Goal: Task Accomplishment & Management: Use online tool/utility

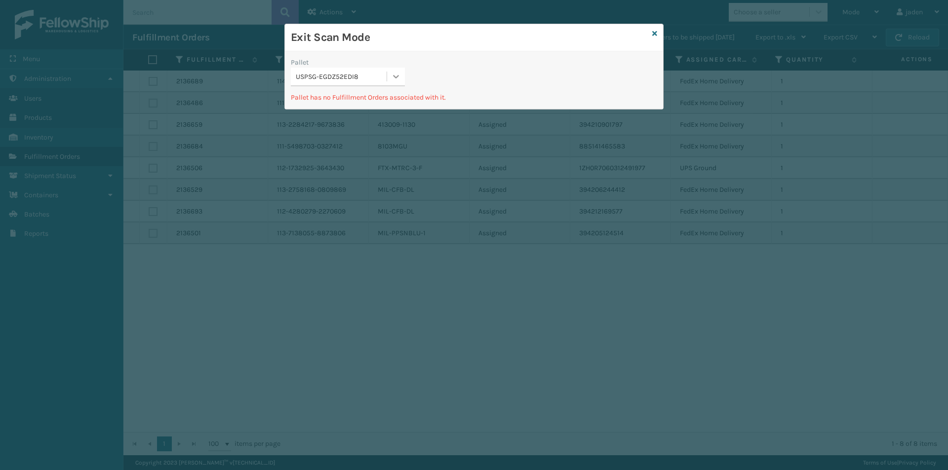
click at [388, 83] on div at bounding box center [396, 77] width 18 height 18
click at [360, 98] on div "USPSG-EGDZ52EDI8" at bounding box center [348, 101] width 114 height 18
click at [656, 31] on icon at bounding box center [654, 33] width 5 height 7
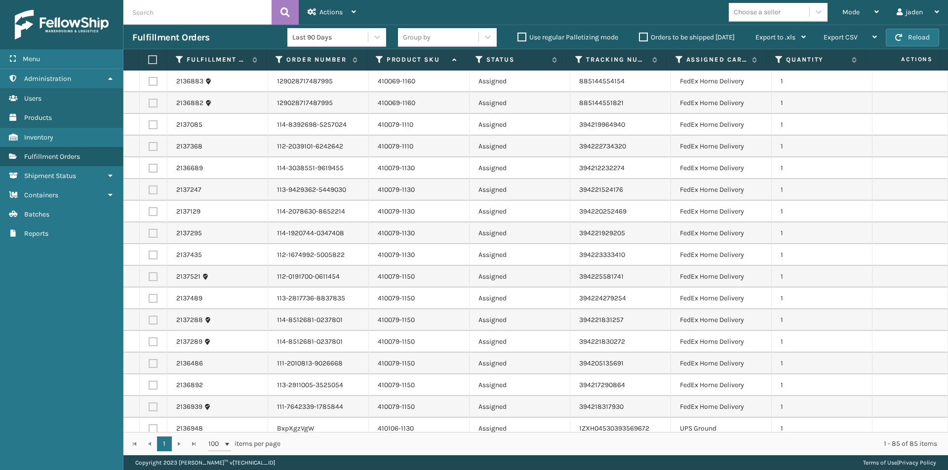
click at [149, 60] on label at bounding box center [151, 59] width 6 height 9
click at [149, 60] on input "checkbox" at bounding box center [148, 60] width 0 height 6
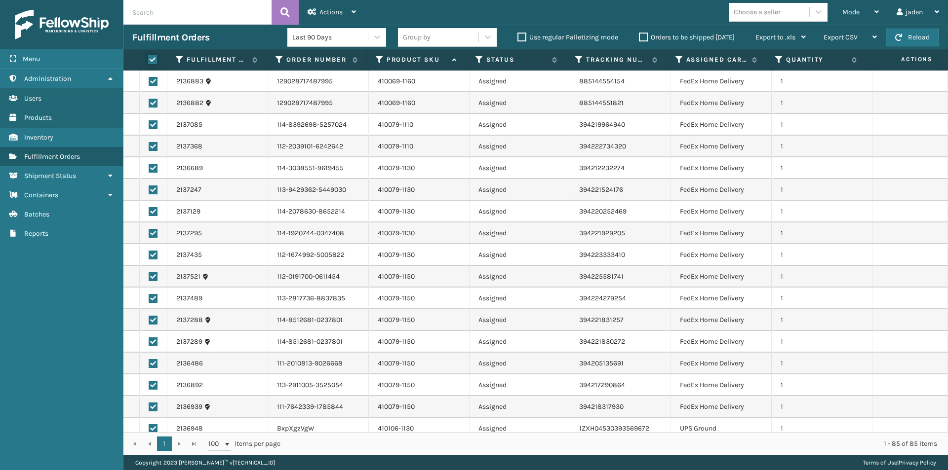
checkbox input "true"
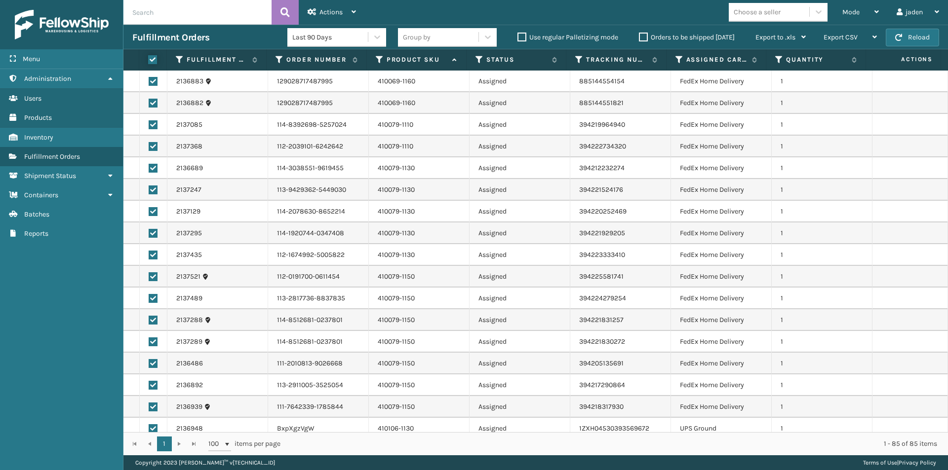
checkbox input "true"
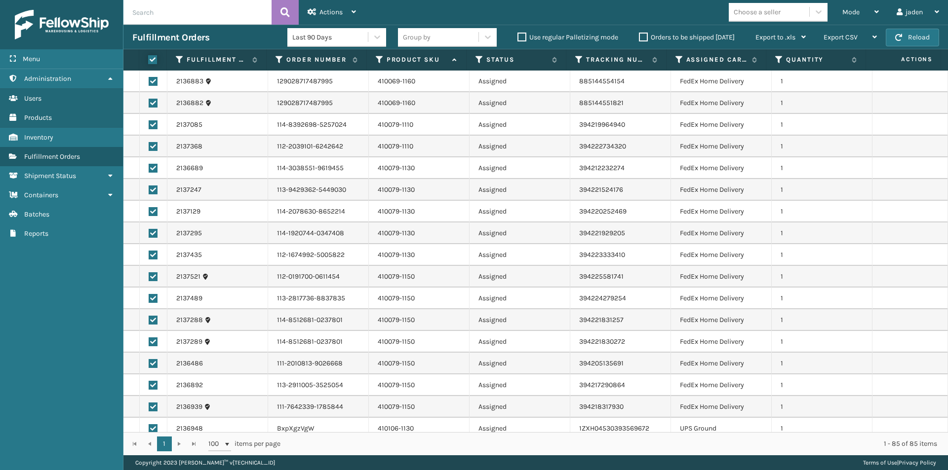
checkbox input "true"
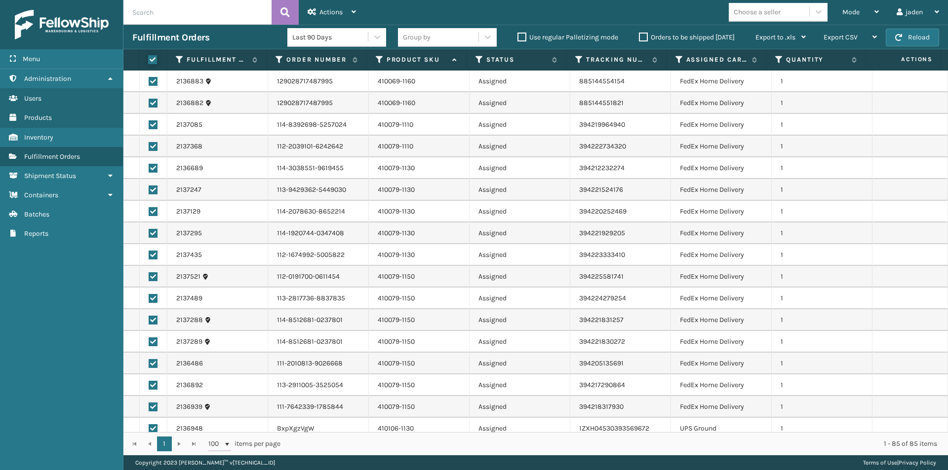
checkbox input "true"
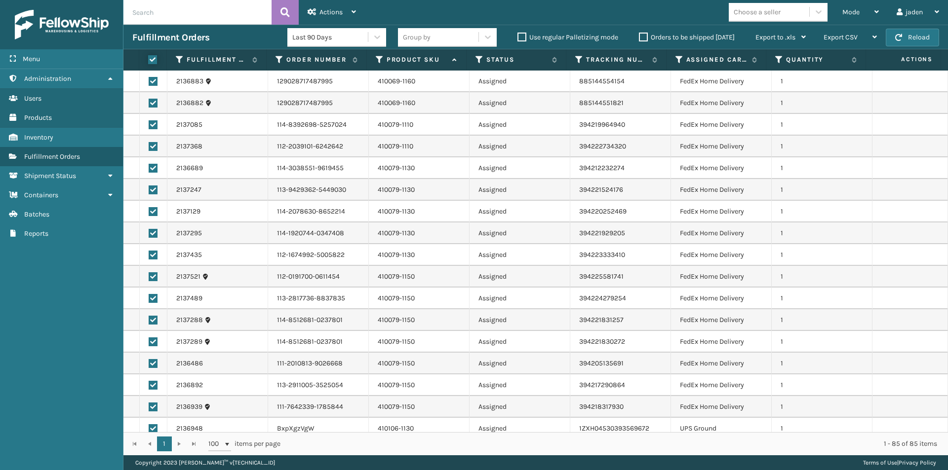
checkbox input "true"
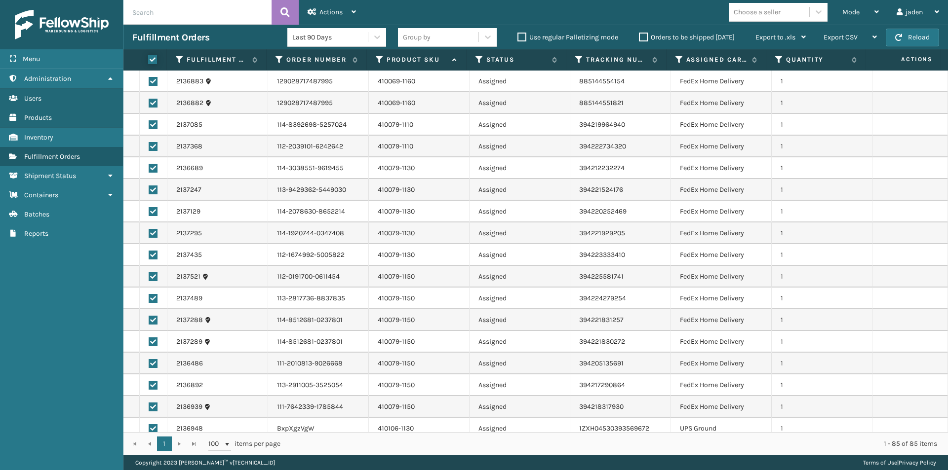
checkbox input "true"
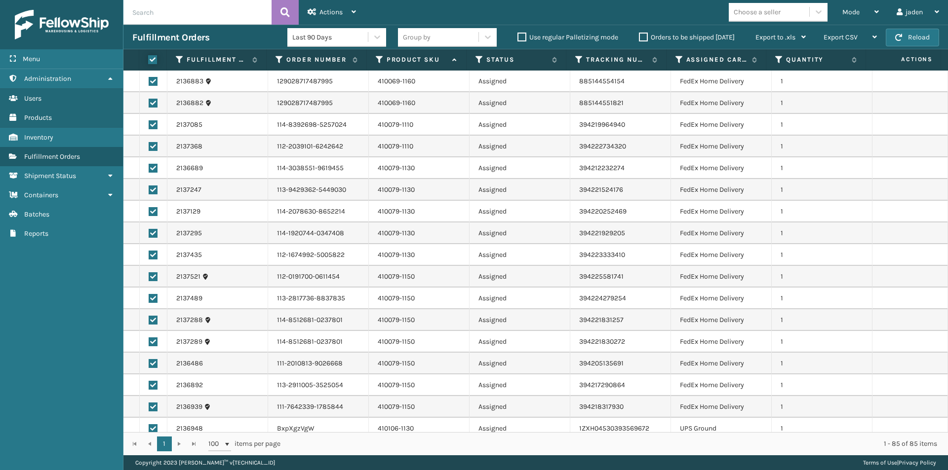
checkbox input "true"
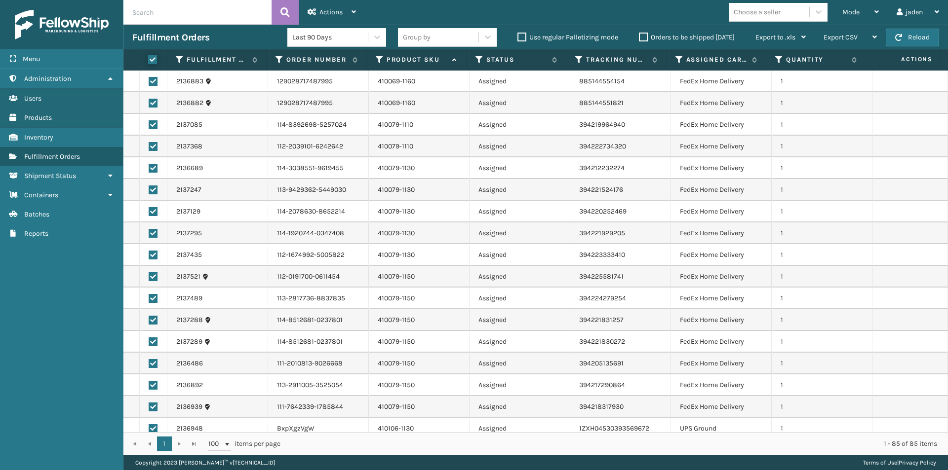
checkbox input "true"
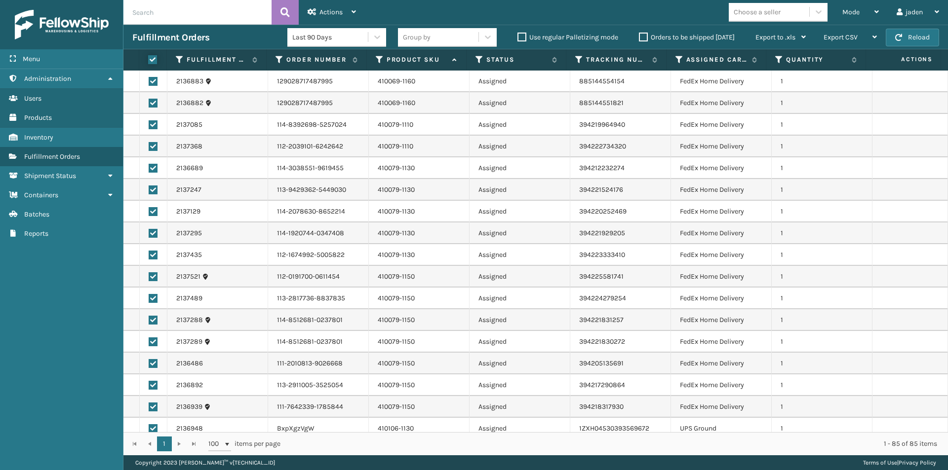
checkbox input "true"
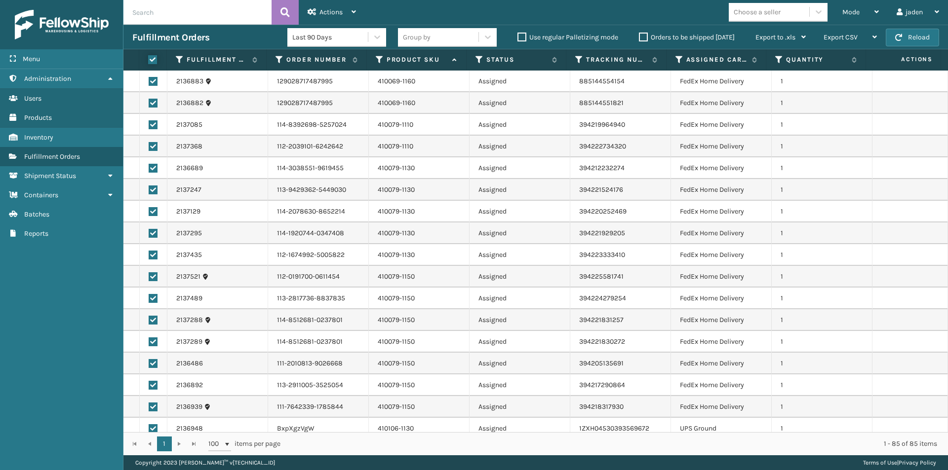
checkbox input "true"
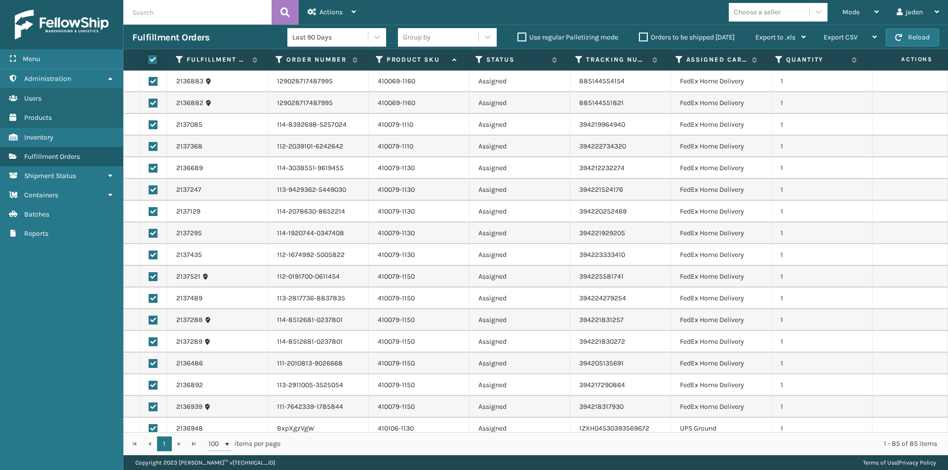
checkbox input "true"
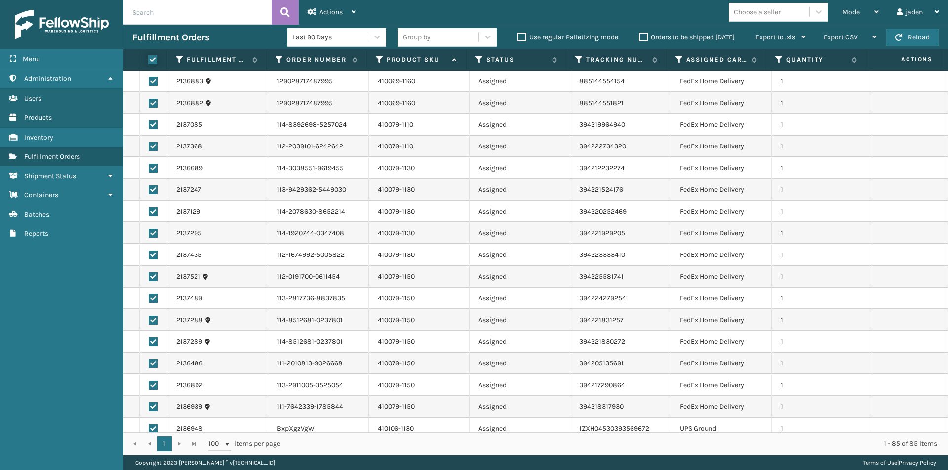
checkbox input "true"
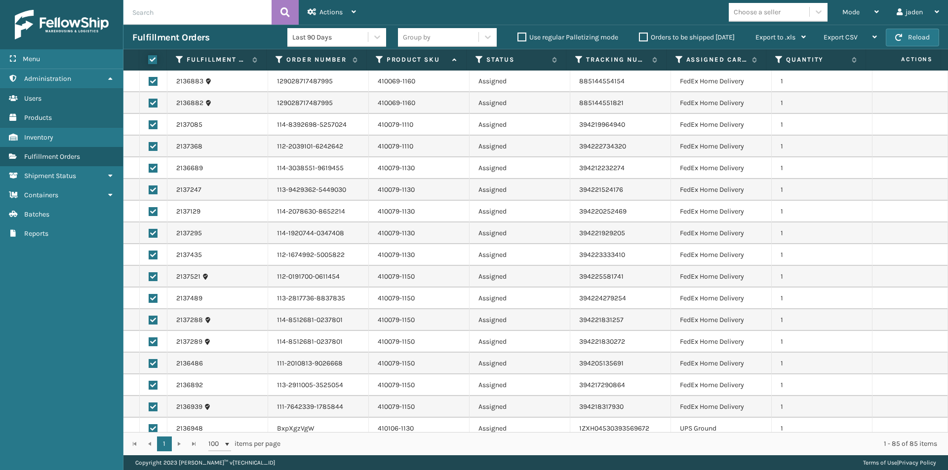
checkbox input "true"
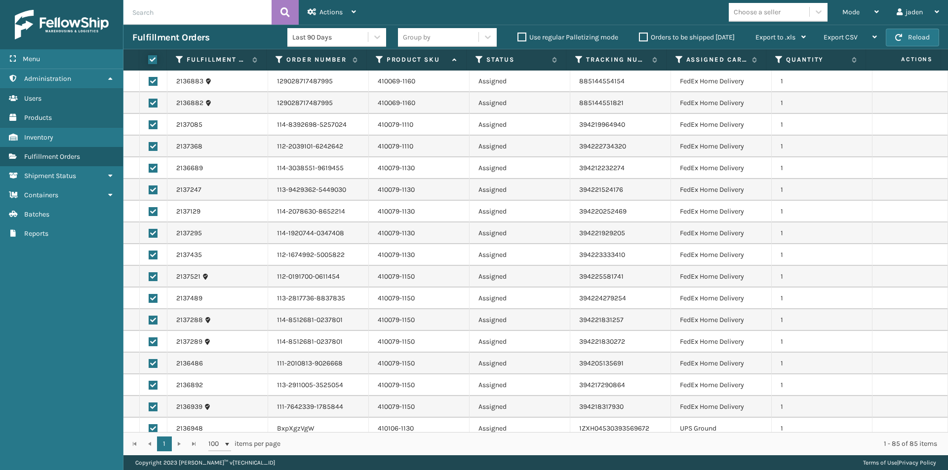
checkbox input "true"
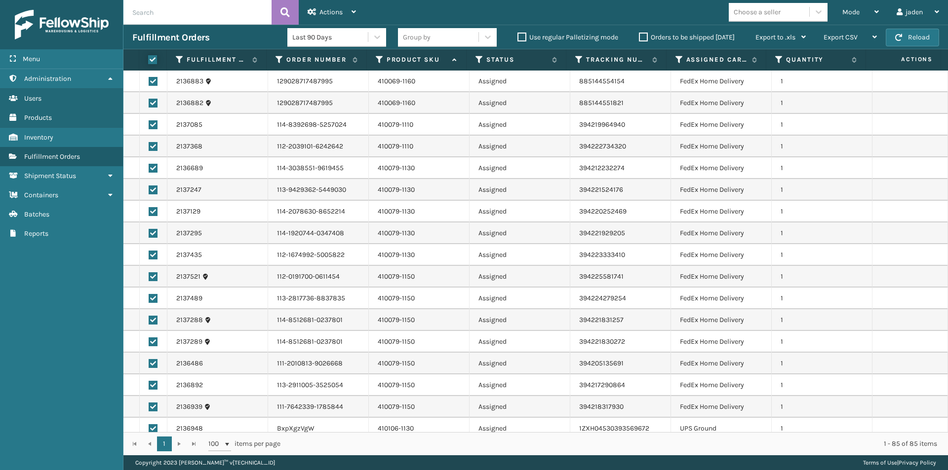
checkbox input "true"
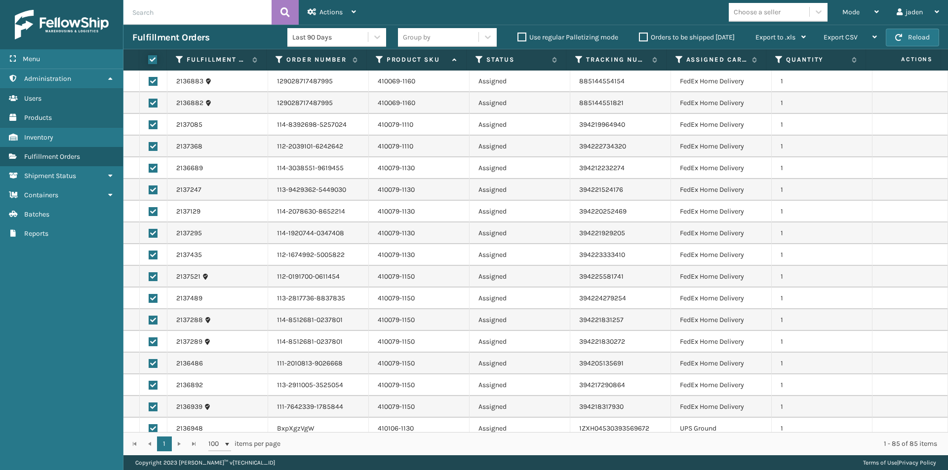
checkbox input "true"
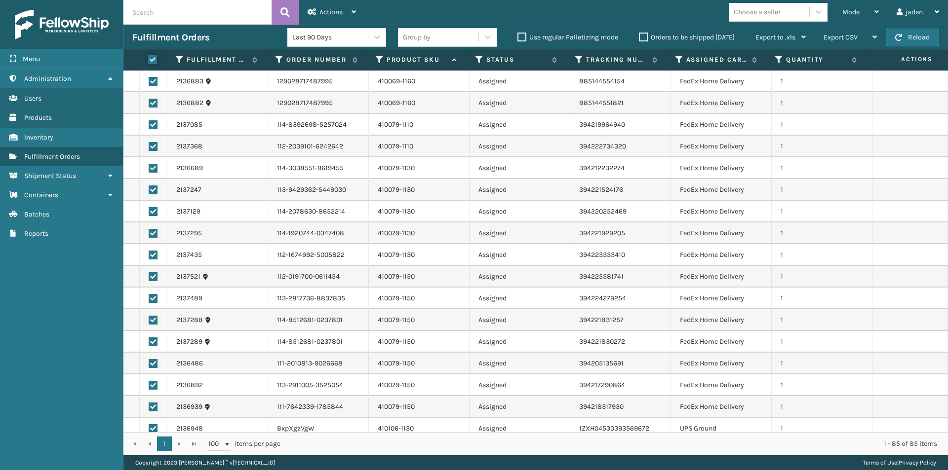
checkbox input "true"
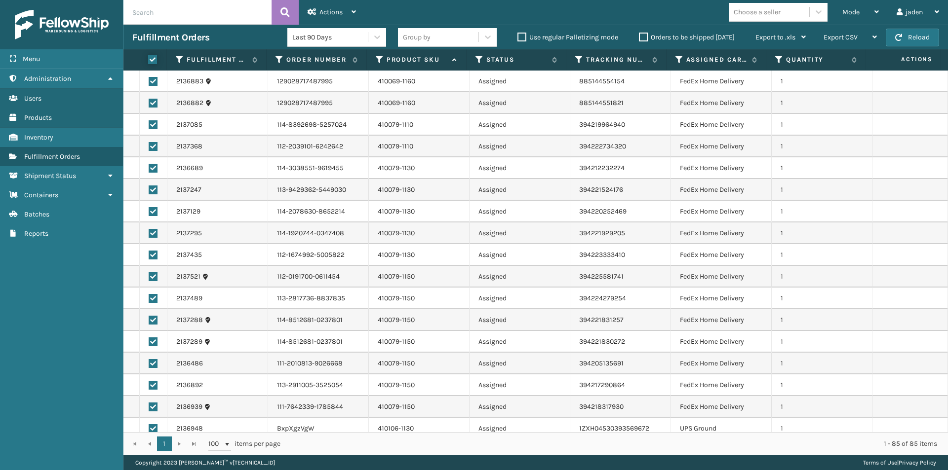
checkbox input "true"
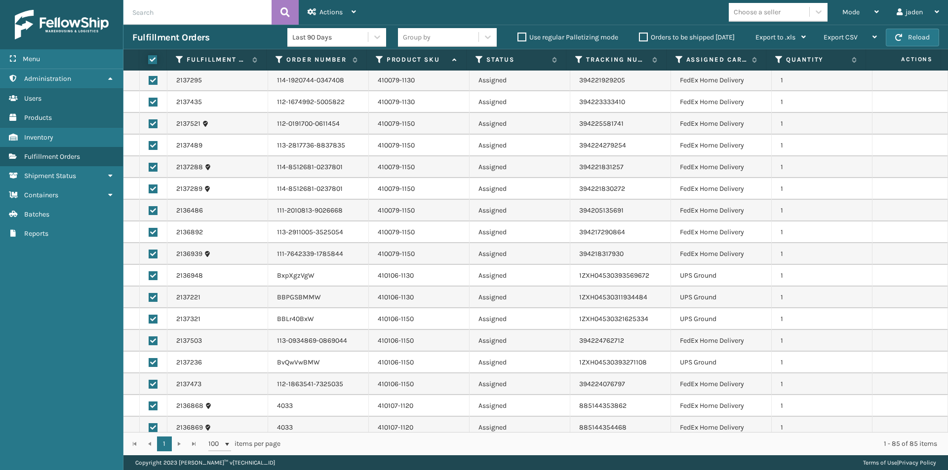
scroll to position [197, 0]
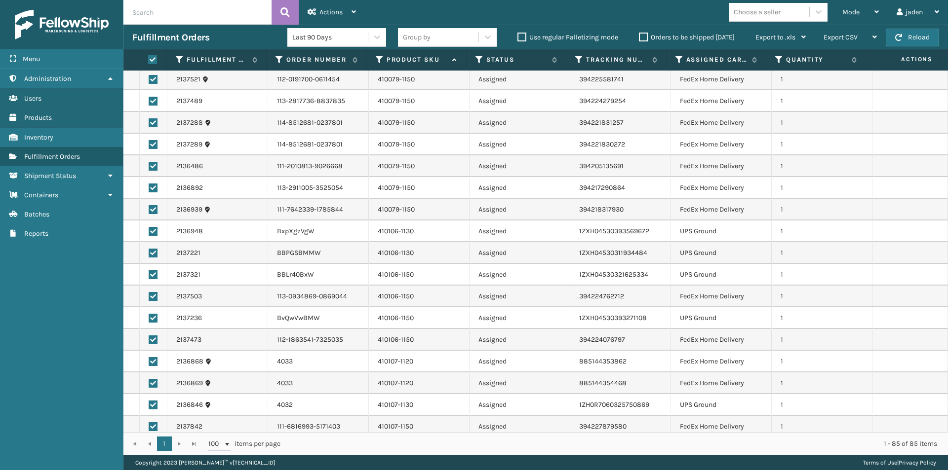
click at [154, 234] on label at bounding box center [153, 231] width 9 height 9
click at [149, 233] on input "checkbox" at bounding box center [149, 230] width 0 height 6
checkbox input "false"
click at [152, 257] on label at bounding box center [153, 253] width 9 height 9
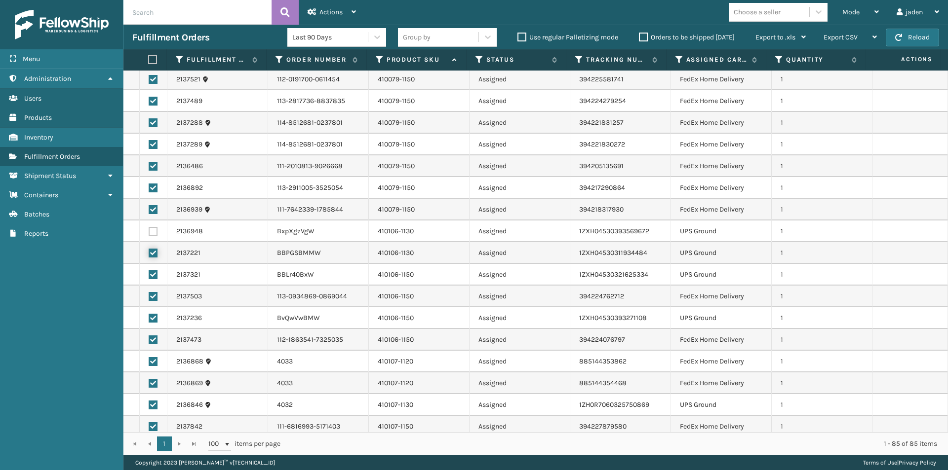
click at [149, 255] on input "checkbox" at bounding box center [149, 252] width 0 height 6
checkbox input "false"
click at [153, 276] on label at bounding box center [153, 274] width 9 height 9
click at [149, 276] on input "checkbox" at bounding box center [149, 273] width 0 height 6
checkbox input "false"
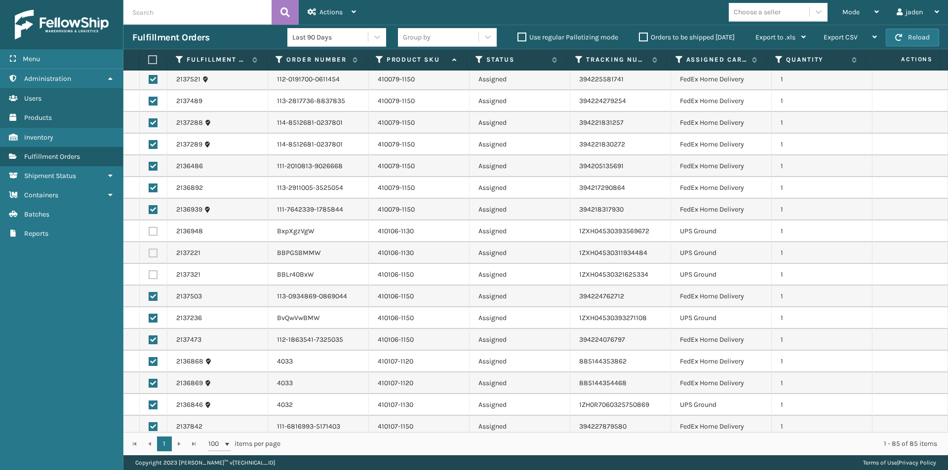
click at [156, 318] on label at bounding box center [153, 318] width 9 height 9
click at [149, 318] on input "checkbox" at bounding box center [149, 317] width 0 height 6
checkbox input "false"
click at [152, 406] on label at bounding box center [153, 405] width 9 height 9
click at [149, 406] on input "checkbox" at bounding box center [149, 404] width 0 height 6
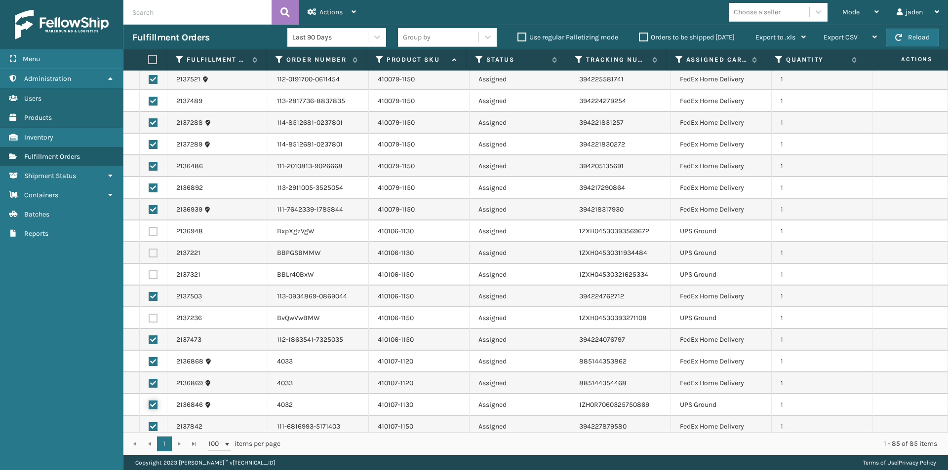
checkbox input "false"
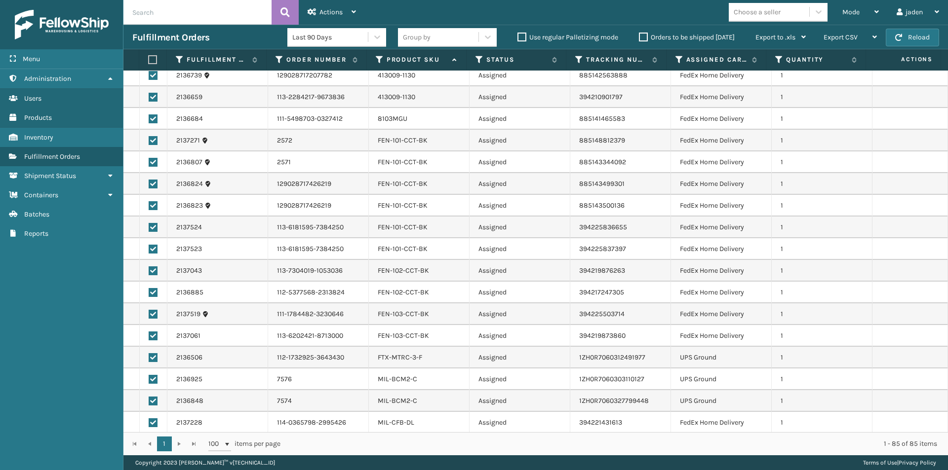
scroll to position [790, 0]
click at [155, 354] on label at bounding box center [153, 355] width 9 height 9
click at [149, 354] on input "checkbox" at bounding box center [149, 354] width 0 height 6
checkbox input "false"
drag, startPoint x: 154, startPoint y: 376, endPoint x: 154, endPoint y: 396, distance: 20.7
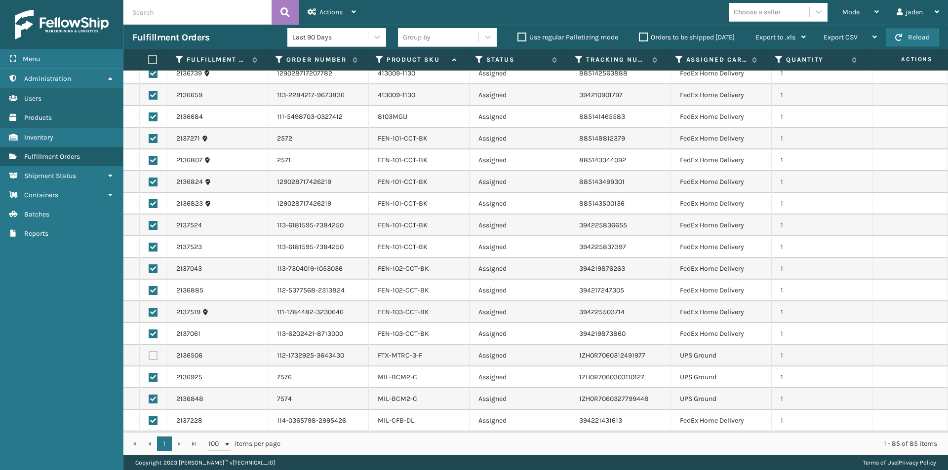
click at [154, 376] on label at bounding box center [153, 377] width 9 height 9
click at [149, 376] on input "checkbox" at bounding box center [149, 376] width 0 height 6
checkbox input "false"
click at [154, 397] on label at bounding box center [153, 399] width 9 height 9
click at [149, 397] on input "checkbox" at bounding box center [149, 398] width 0 height 6
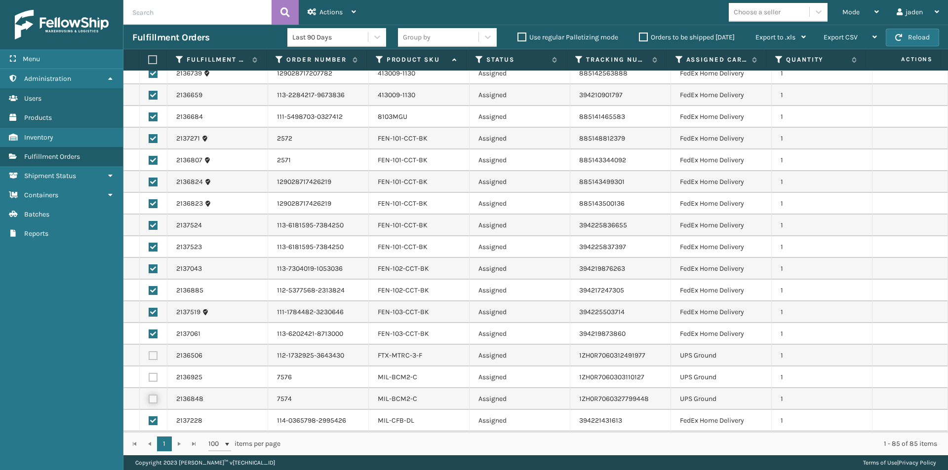
checkbox input "false"
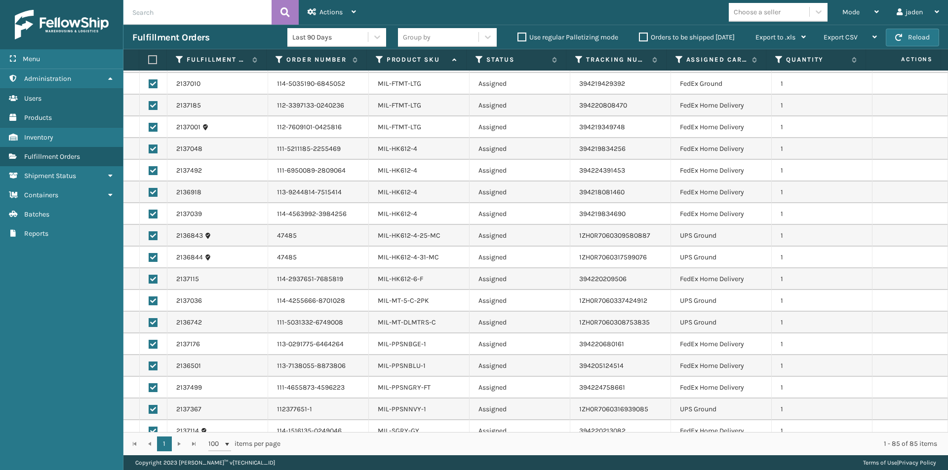
scroll to position [1431, 0]
drag, startPoint x: 150, startPoint y: 233, endPoint x: 156, endPoint y: 263, distance: 30.2
click at [151, 234] on label at bounding box center [153, 235] width 9 height 9
click at [149, 234] on input "checkbox" at bounding box center [149, 234] width 0 height 6
checkbox input "false"
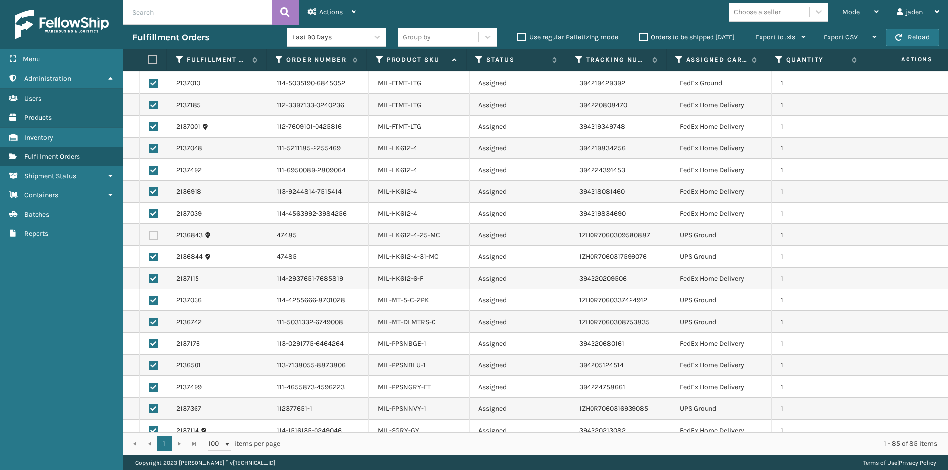
click at [154, 256] on label at bounding box center [153, 257] width 9 height 9
click at [149, 256] on input "checkbox" at bounding box center [149, 256] width 0 height 6
checkbox input "false"
click at [152, 299] on label at bounding box center [153, 300] width 9 height 9
click at [149, 299] on input "checkbox" at bounding box center [149, 299] width 0 height 6
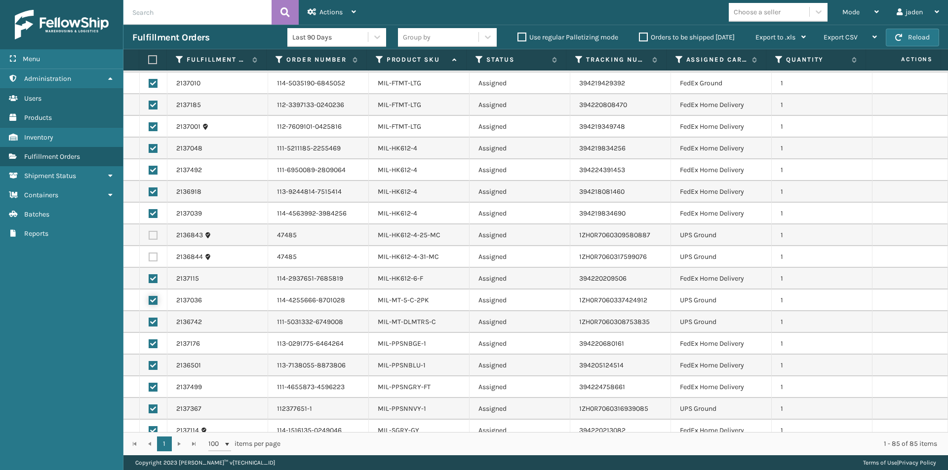
checkbox input "false"
click at [154, 319] on label at bounding box center [153, 322] width 9 height 9
click at [149, 319] on input "checkbox" at bounding box center [149, 321] width 0 height 6
checkbox input "false"
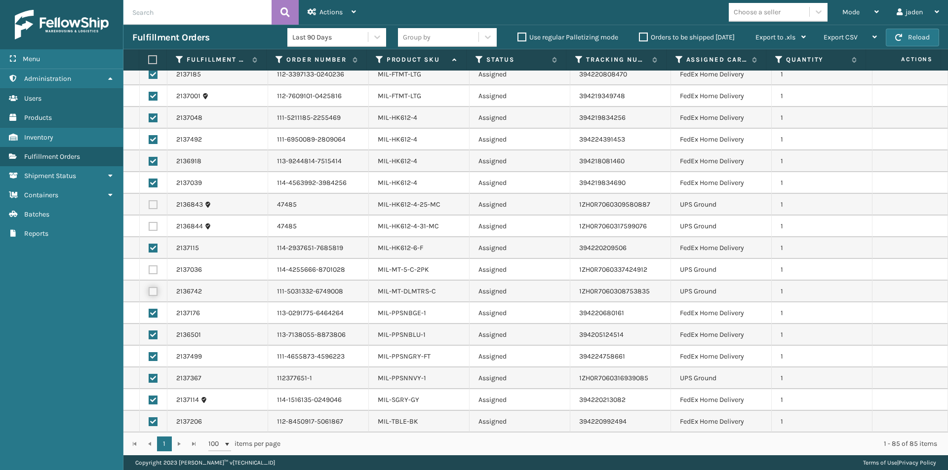
scroll to position [1484, 0]
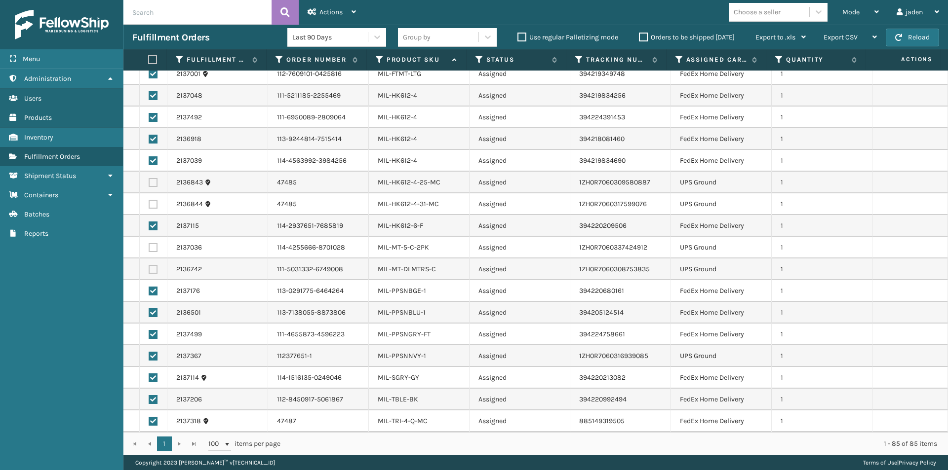
click at [147, 356] on td at bounding box center [154, 357] width 28 height 22
click at [154, 356] on label at bounding box center [153, 356] width 9 height 9
click at [149, 356] on input "checkbox" at bounding box center [149, 355] width 0 height 6
checkbox input "false"
click at [320, 13] on span "Actions" at bounding box center [330, 12] width 23 height 8
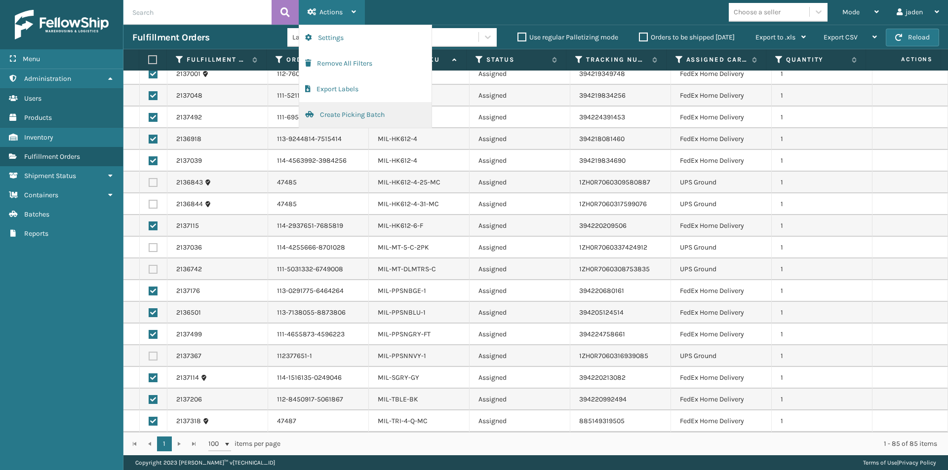
click at [351, 115] on button "Create Picking Batch" at bounding box center [365, 115] width 132 height 26
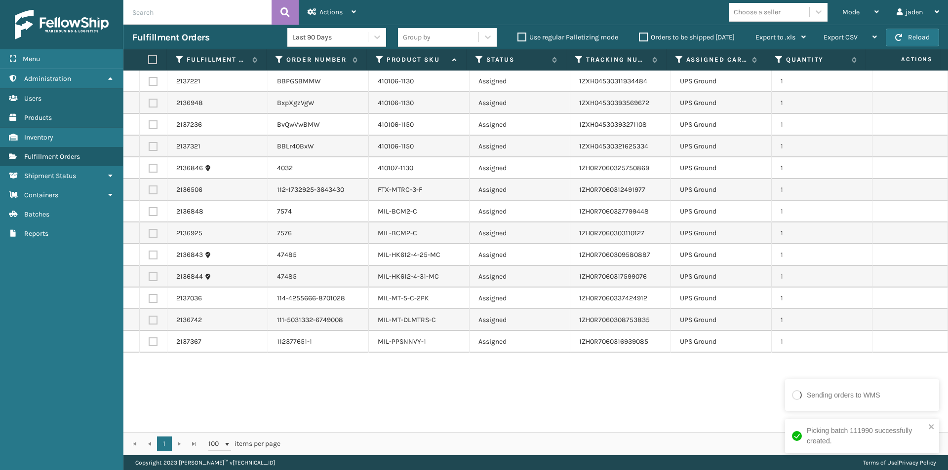
drag, startPoint x: 461, startPoint y: 401, endPoint x: 362, endPoint y: 394, distance: 98.5
click at [362, 394] on div "2137221 BBPGSBMMW 410106-1130 Assigned 1ZXH04530311934484 UPS Ground 1 2136948 …" at bounding box center [535, 252] width 824 height 362
drag, startPoint x: 518, startPoint y: 384, endPoint x: 386, endPoint y: 388, distance: 131.9
click at [386, 388] on div "2137221 BBPGSBMMW 410106-1130 Assigned 1ZXH04530311934484 UPS Ground 1 2136948 …" at bounding box center [535, 252] width 824 height 362
click at [154, 57] on label at bounding box center [151, 59] width 6 height 9
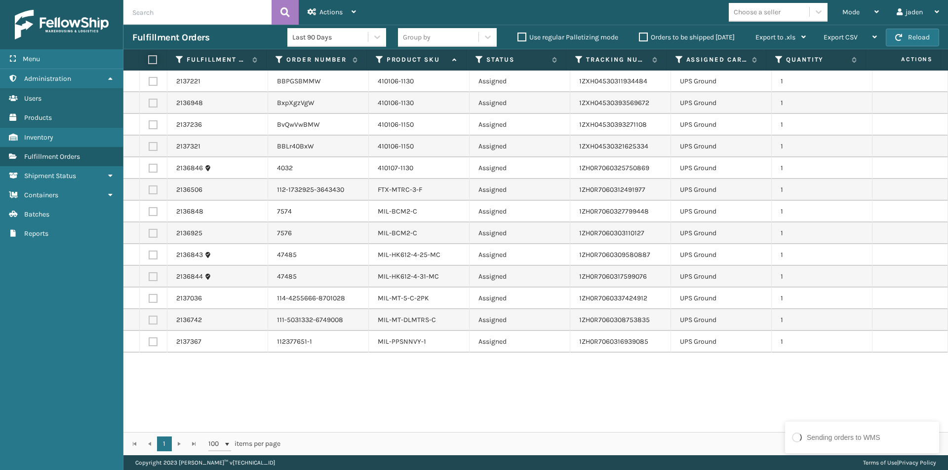
click at [149, 57] on input "checkbox" at bounding box center [148, 60] width 0 height 6
checkbox input "true"
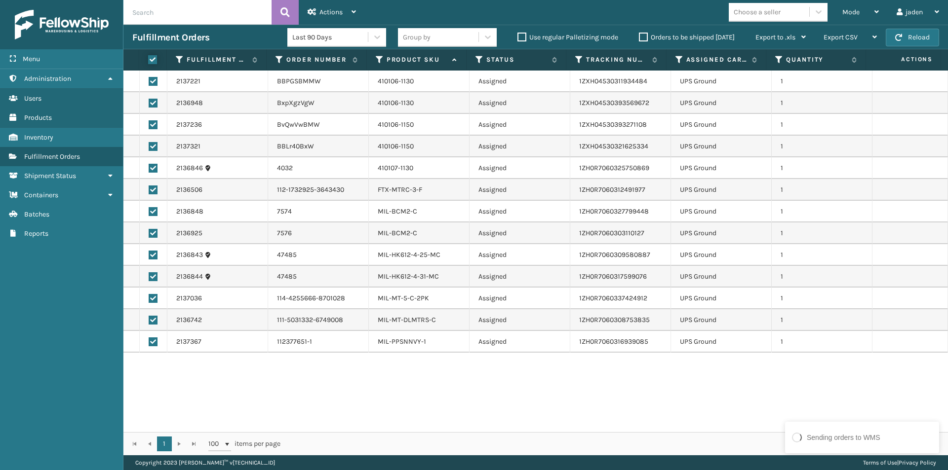
checkbox input "true"
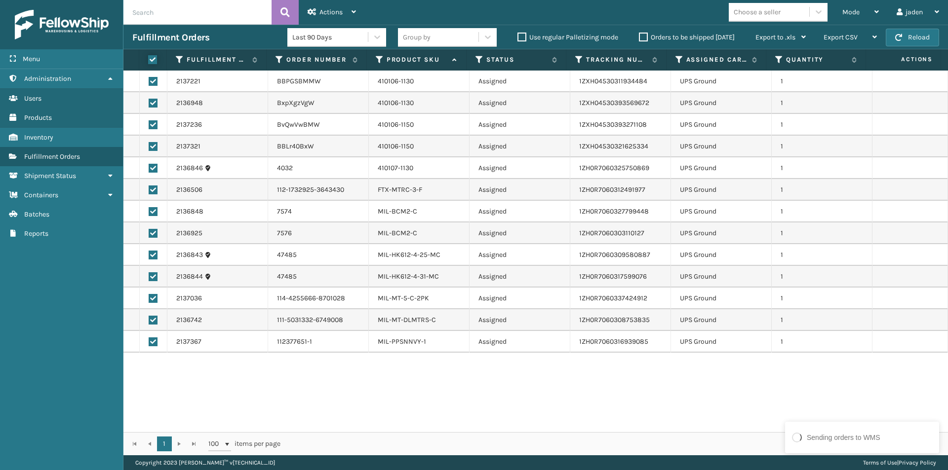
checkbox input "true"
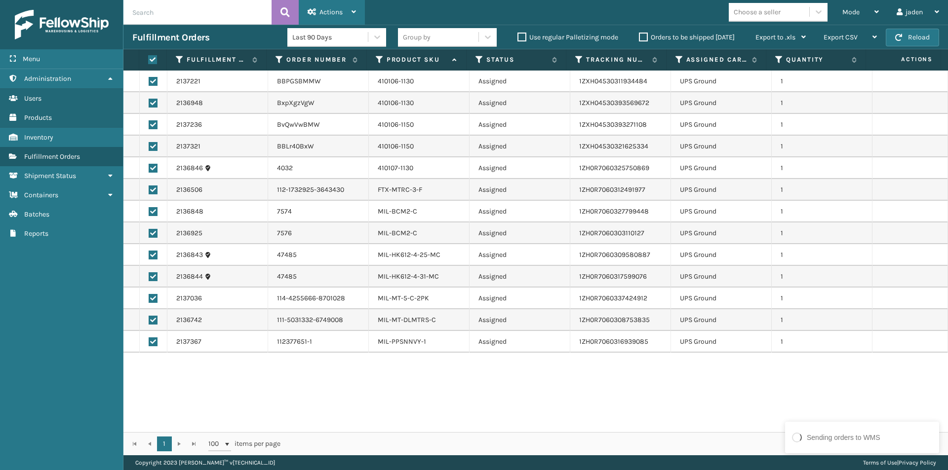
click at [333, 6] on div "Actions" at bounding box center [332, 12] width 48 height 25
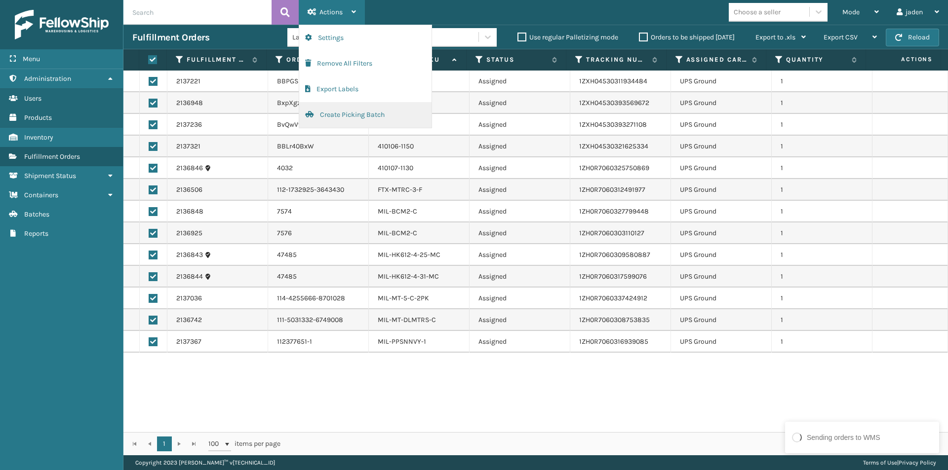
click at [330, 117] on button "Create Picking Batch" at bounding box center [365, 115] width 132 height 26
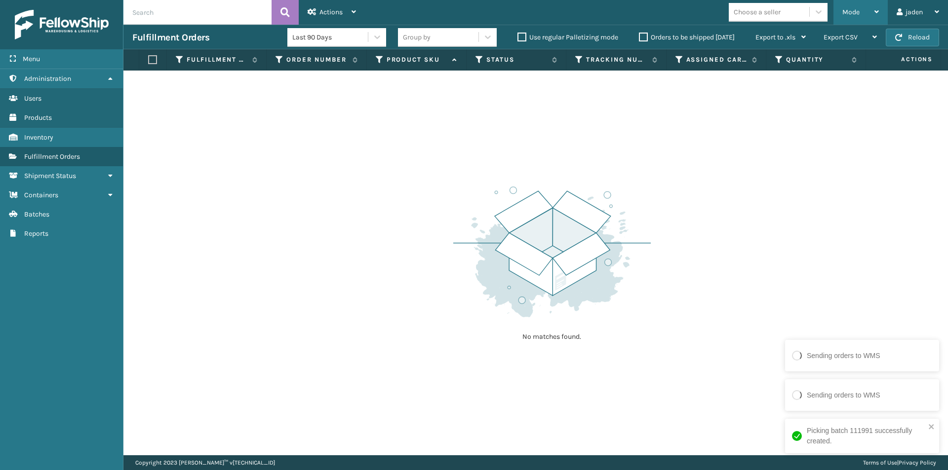
click at [841, 14] on div "Mode Regular Mode Picking Mode Labeling Mode Exit Scan Mode" at bounding box center [860, 12] width 54 height 25
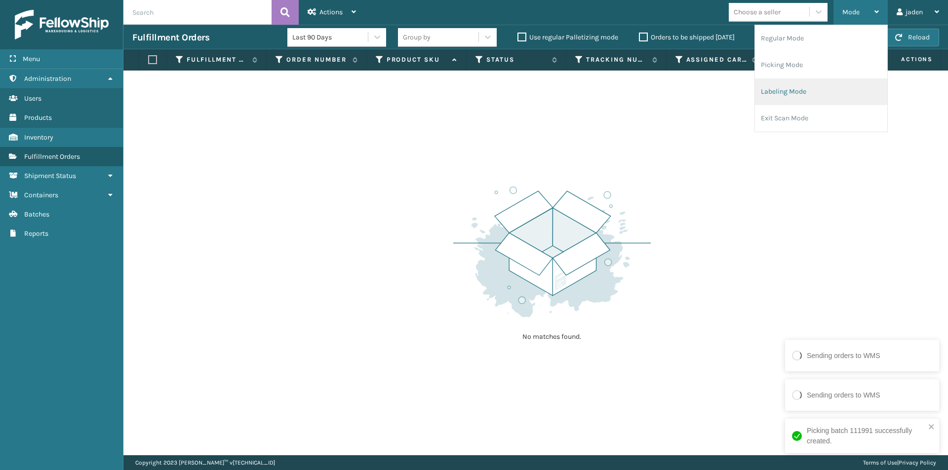
click at [810, 88] on li "Labeling Mode" at bounding box center [821, 91] width 132 height 27
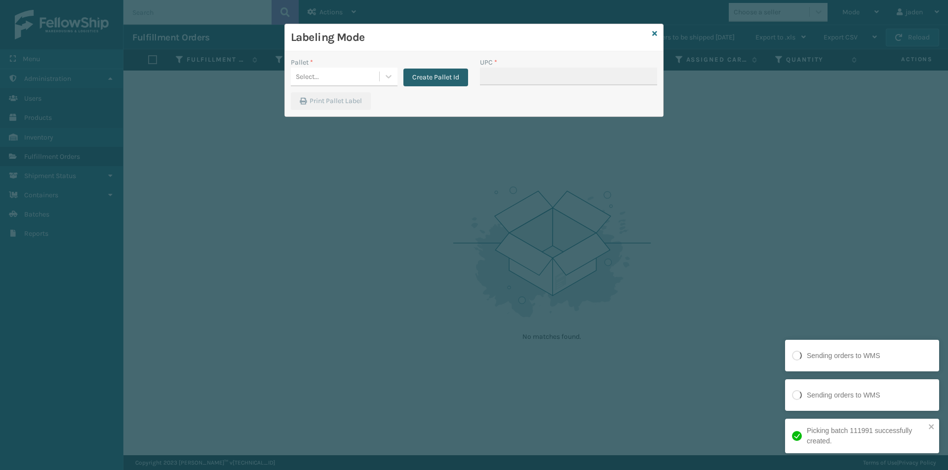
click at [410, 80] on button "Create Pallet Id" at bounding box center [435, 78] width 65 height 18
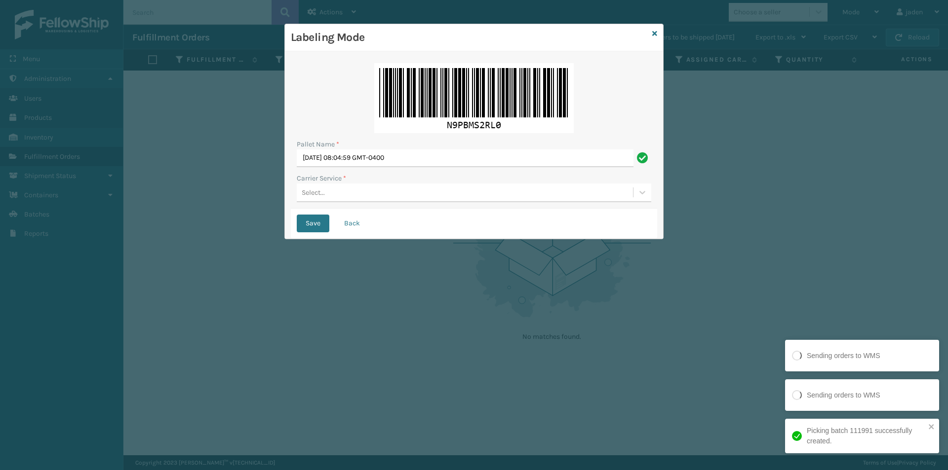
click at [359, 197] on div "Select..." at bounding box center [465, 193] width 336 height 16
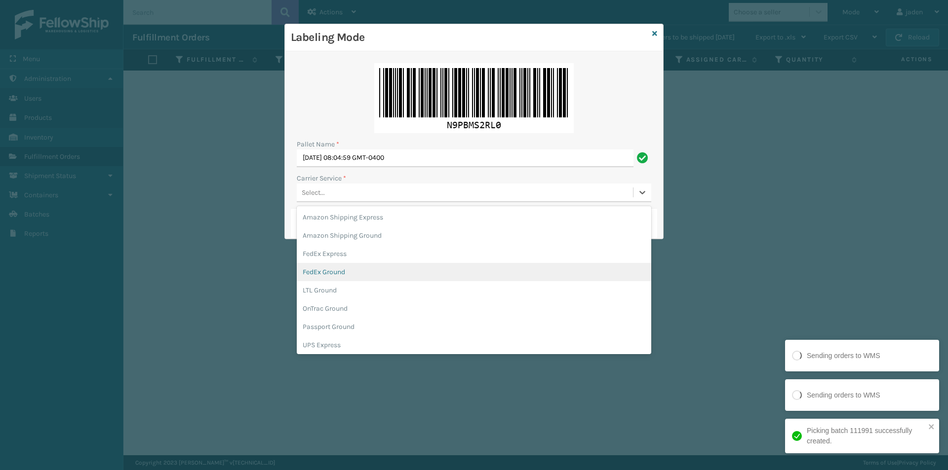
click at [325, 275] on div "FedEx Ground" at bounding box center [474, 272] width 354 height 18
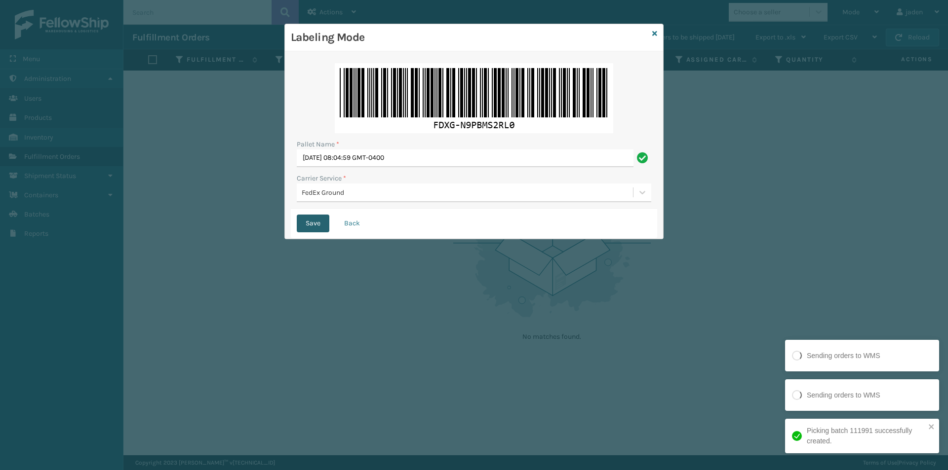
click at [311, 228] on button "Save" at bounding box center [313, 224] width 33 height 18
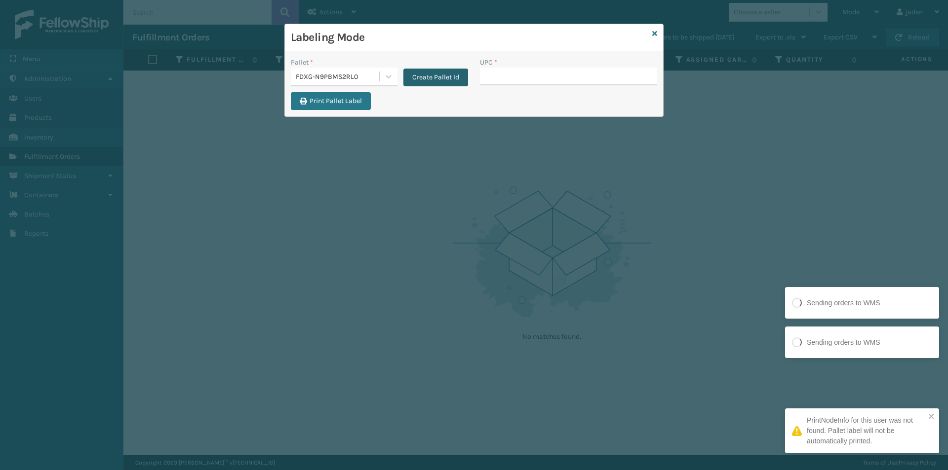
click at [438, 78] on button "Create Pallet Id" at bounding box center [435, 78] width 65 height 18
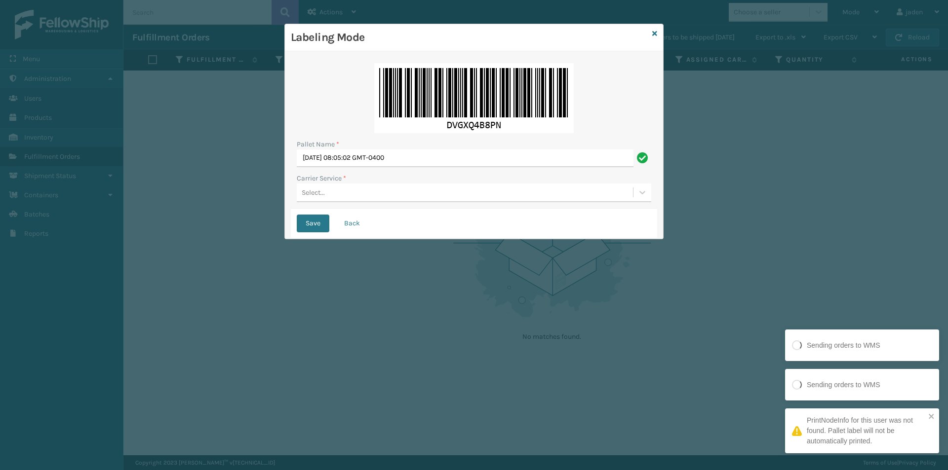
click at [400, 190] on div "Select..." at bounding box center [465, 193] width 336 height 16
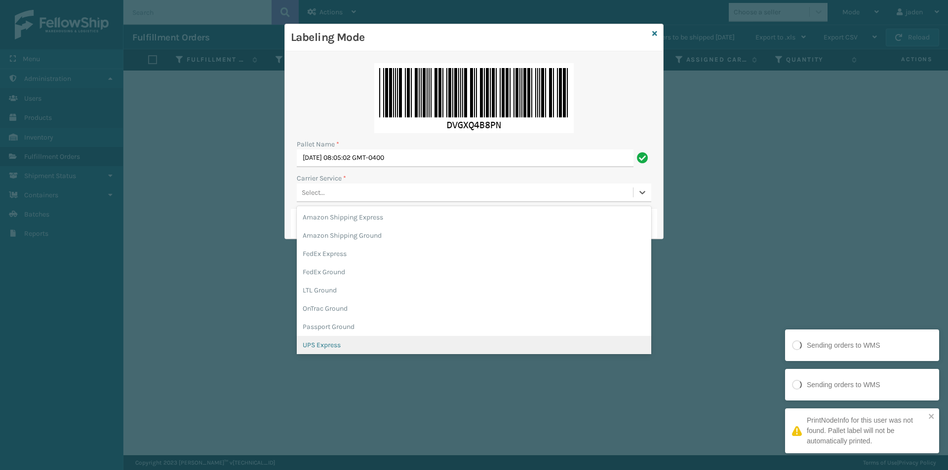
scroll to position [57, 0]
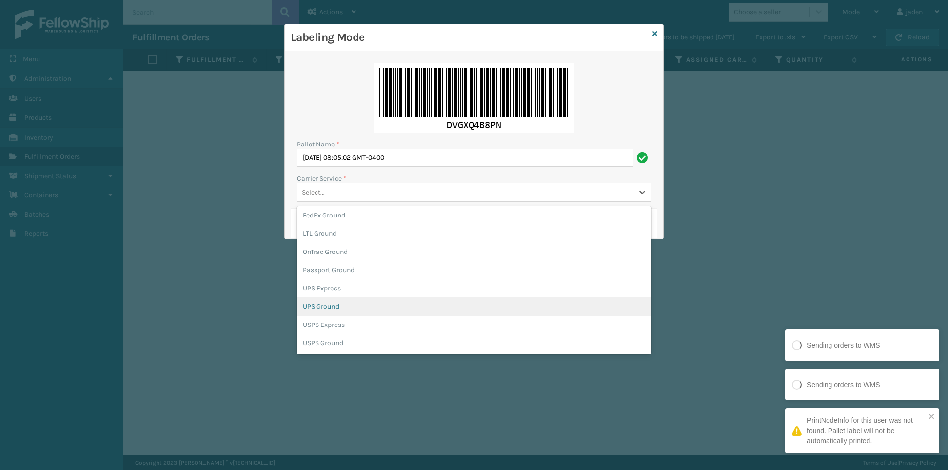
click at [326, 305] on div "UPS Ground" at bounding box center [474, 307] width 354 height 18
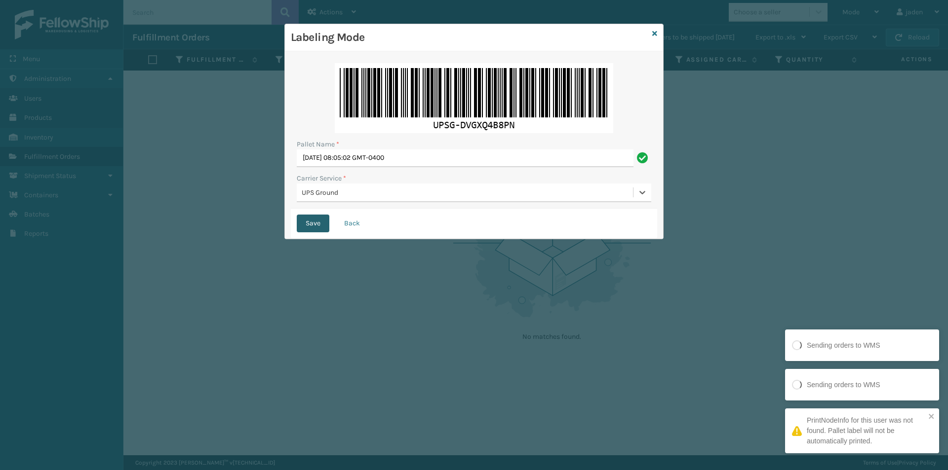
click at [308, 226] on button "Save" at bounding box center [313, 224] width 33 height 18
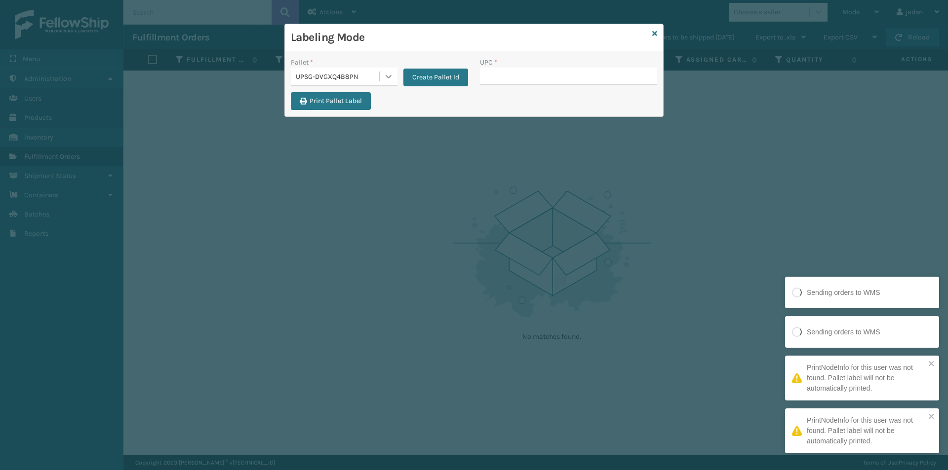
click at [387, 77] on icon at bounding box center [388, 76] width 6 height 3
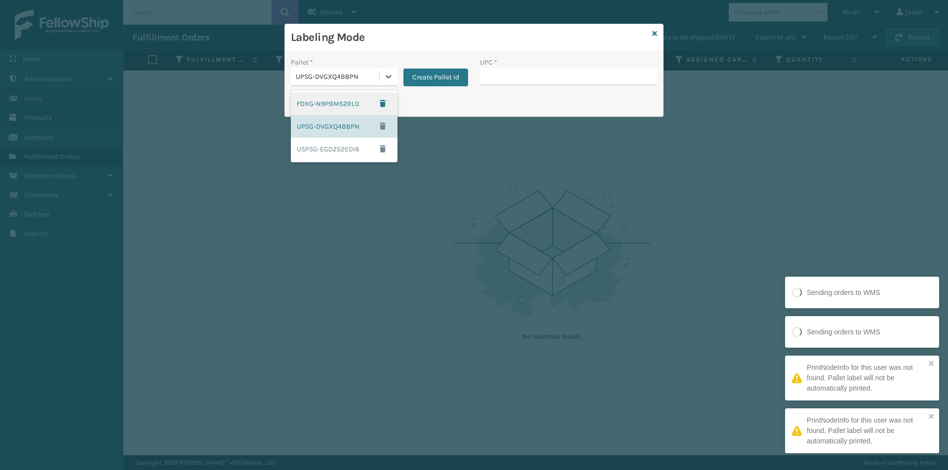
click at [325, 103] on div "FDXG-N9PBMS2RL0" at bounding box center [344, 103] width 107 height 23
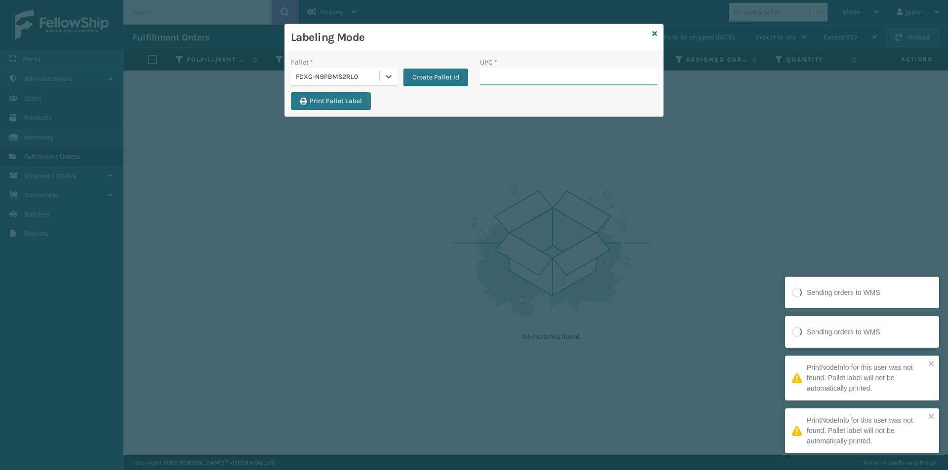
click at [507, 74] on input "UPC *" at bounding box center [568, 77] width 177 height 18
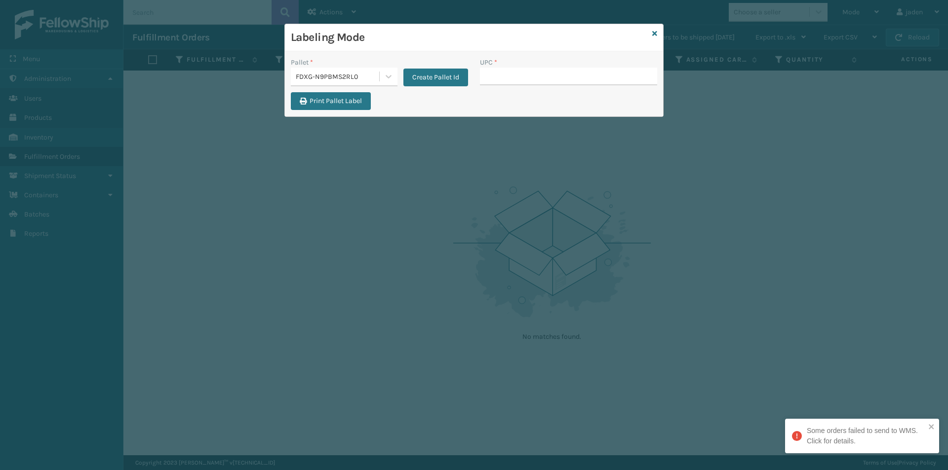
drag, startPoint x: 655, startPoint y: 33, endPoint x: 664, endPoint y: 40, distance: 12.3
click at [655, 33] on icon at bounding box center [654, 33] width 5 height 7
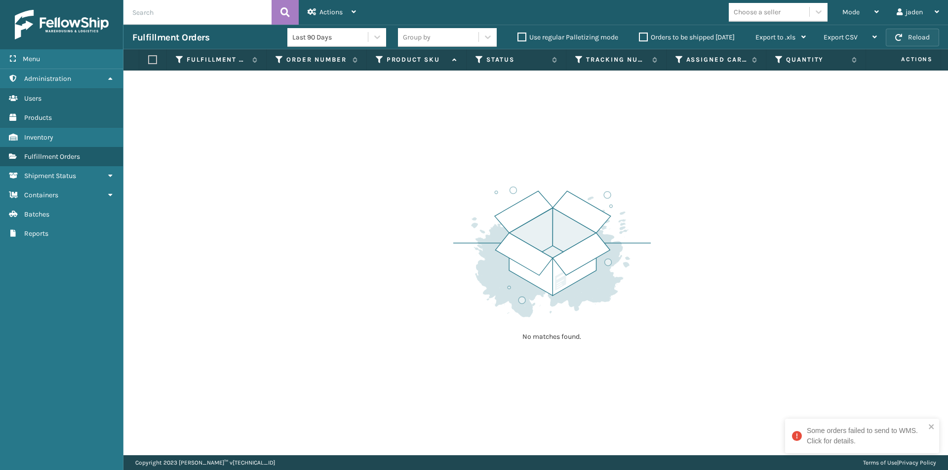
click at [904, 36] on button "Reload" at bounding box center [912, 38] width 53 height 18
